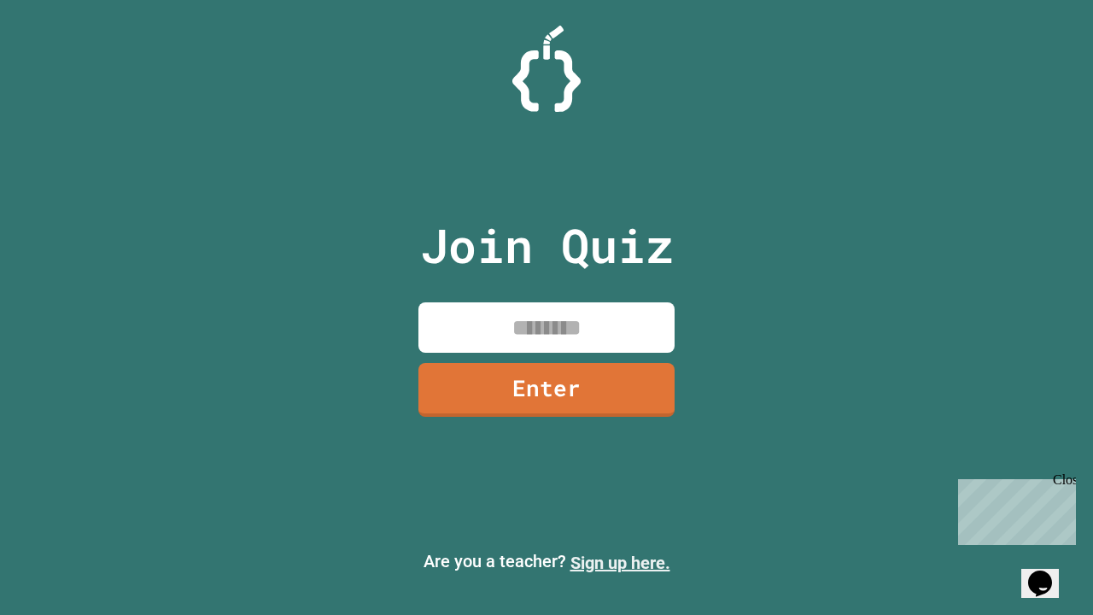
click at [620, 562] on link "Sign up here." at bounding box center [620, 562] width 100 height 20
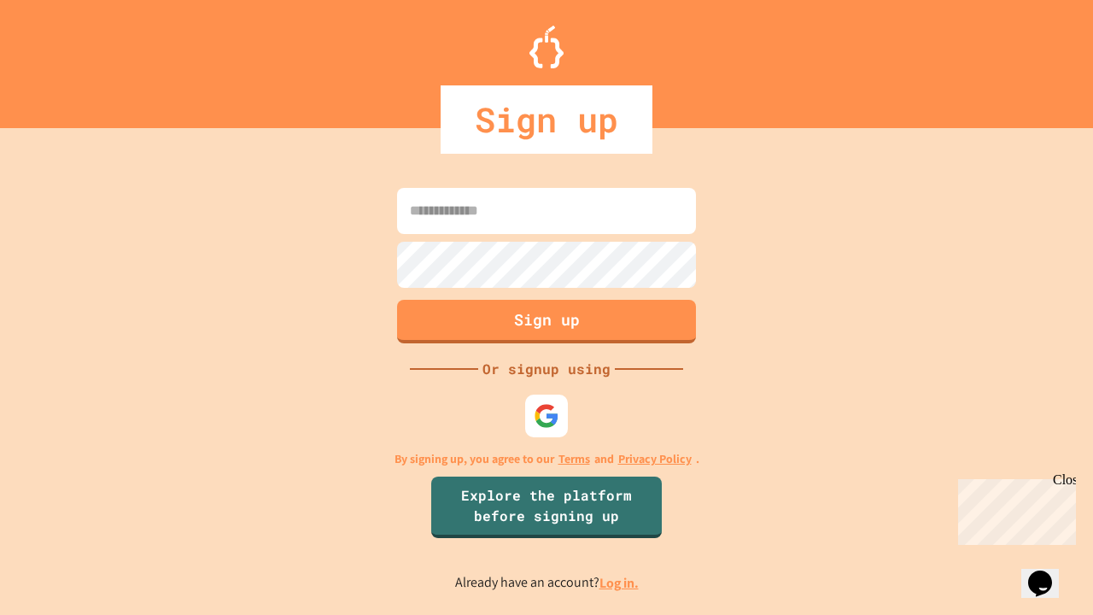
click at [620, 582] on link "Log in." at bounding box center [618, 583] width 39 height 18
